Goal: Information Seeking & Learning: Learn about a topic

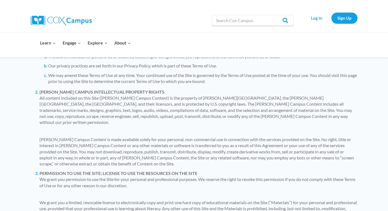
scroll to position [218, 0]
drag, startPoint x: 77, startPoint y: 92, endPoint x: 181, endPoint y: 92, distance: 103.8
click at [181, 95] on p "All content included on this Site (Cox Campus Content) is the property of Cox C…" at bounding box center [199, 110] width 318 height 31
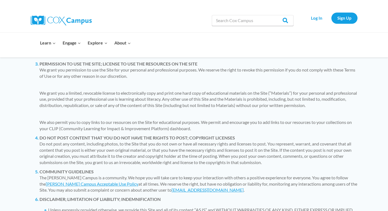
scroll to position [354, 0]
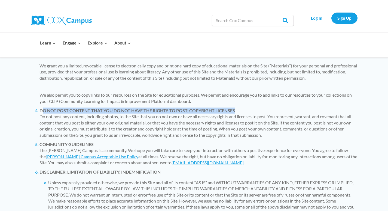
drag, startPoint x: 41, startPoint y: 95, endPoint x: 233, endPoint y: 95, distance: 191.3
click at [233, 108] on b "DO NOT POST CONTENT THAT YOU DO NOT HAVE THE RIGHTS TO POST; COPYRIGHT LICENSES" at bounding box center [138, 110] width 196 height 5
click at [196, 108] on b "DO NOT POST CONTENT THAT YOU DO NOT HAVE THE RIGHTS TO POST; COPYRIGHT LICENSES" at bounding box center [138, 110] width 196 height 5
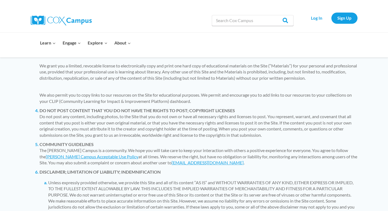
click at [57, 17] on img at bounding box center [61, 21] width 61 height 10
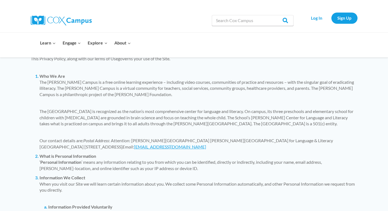
scroll to position [1362, 0]
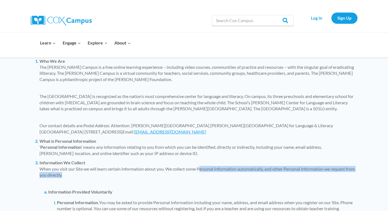
drag, startPoint x: 202, startPoint y: 157, endPoint x: 286, endPoint y: 159, distance: 83.7
click at [286, 166] on p "When you visit our Site we will learn certain information about you. We collect…" at bounding box center [199, 172] width 318 height 12
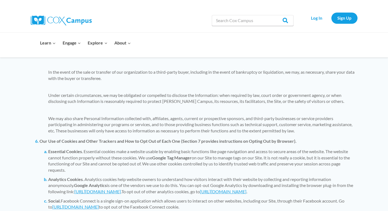
scroll to position [1825, 0]
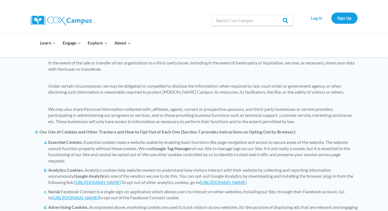
click at [92, 106] on p "We may also share Personal Information collected with, affiliates, agents, curr…" at bounding box center [203, 115] width 310 height 18
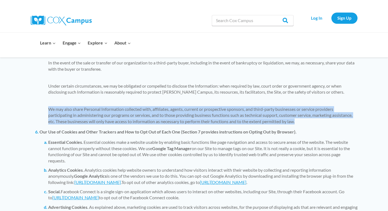
click at [92, 106] on p "We may also share Personal Information collected with, affiliates, agents, curr…" at bounding box center [203, 115] width 310 height 18
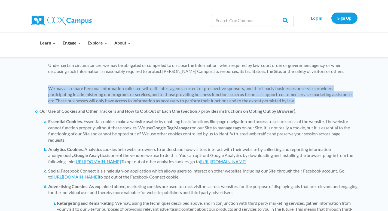
scroll to position [1798, 0]
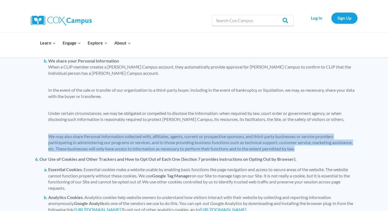
copy ol "We may also share Personal Information collected with, affiliates, agents, curr…"
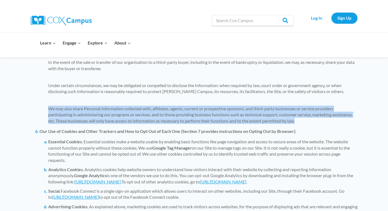
scroll to position [1825, 0]
click at [112, 129] on b "Our Use of Cookies and Other Trackers and How to Opt Out of Each One (Section 7…" at bounding box center [168, 131] width 257 height 5
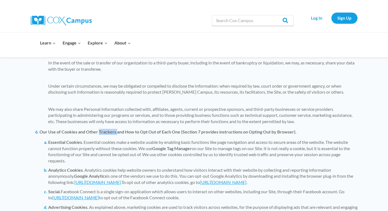
click at [112, 129] on b "Our Use of Cookies and Other Trackers and How to Opt Out of Each One (Section 7…" at bounding box center [168, 131] width 257 height 5
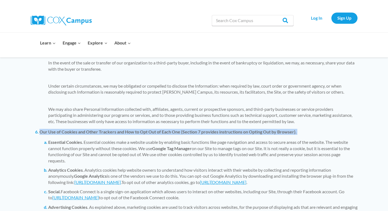
click at [112, 129] on b "Our Use of Cookies and Other Trackers and How to Opt Out of Each One (Section 7…" at bounding box center [168, 131] width 257 height 5
copy li "Our Use of Cookies and Other Trackers and How to Opt Out of Each One (Section 7…"
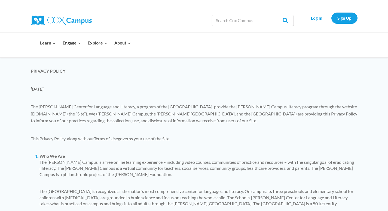
scroll to position [1253, 0]
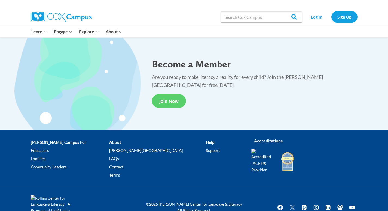
scroll to position [1017, 0]
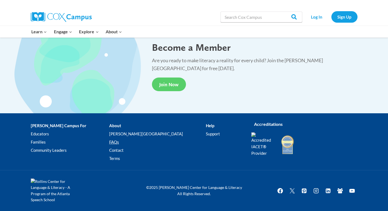
click at [121, 142] on link "FAQs" at bounding box center [157, 142] width 97 height 8
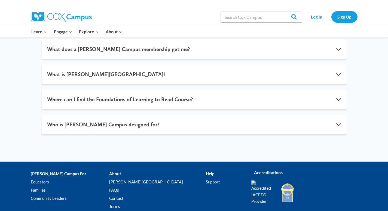
scroll to position [354, 0]
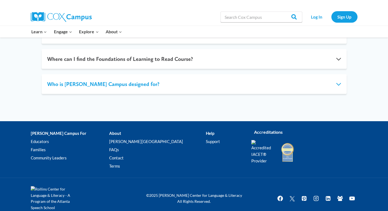
click at [155, 82] on button "Who is [PERSON_NAME] Campus designed for?" at bounding box center [194, 84] width 305 height 20
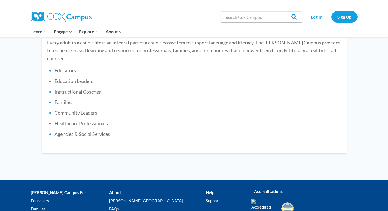
scroll to position [459, 0]
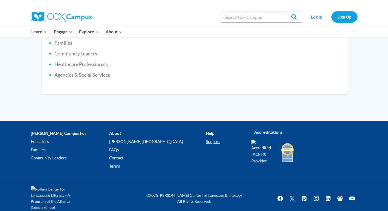
click at [206, 137] on link "Support" at bounding box center [224, 141] width 37 height 8
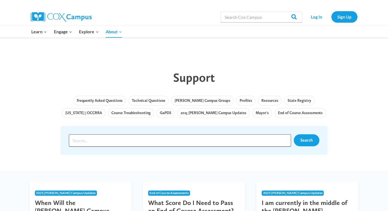
click at [245, 136] on input "Search input" at bounding box center [180, 140] width 222 height 12
type input "accessibility"
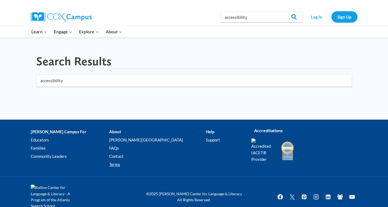
click at [122, 165] on link "Terms" at bounding box center [157, 164] width 97 height 8
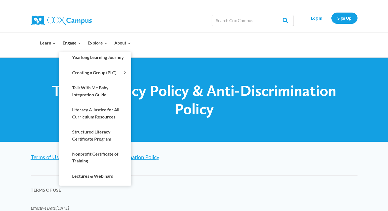
click at [95, 181] on ul "Yearlong Learning Journey Creating a Group (PLC) Expand Overview Getting Starte…" at bounding box center [95, 118] width 72 height 133
click at [95, 178] on link "Lectures & Webinars" at bounding box center [99, 175] width 63 height 10
